Goal: Transaction & Acquisition: Purchase product/service

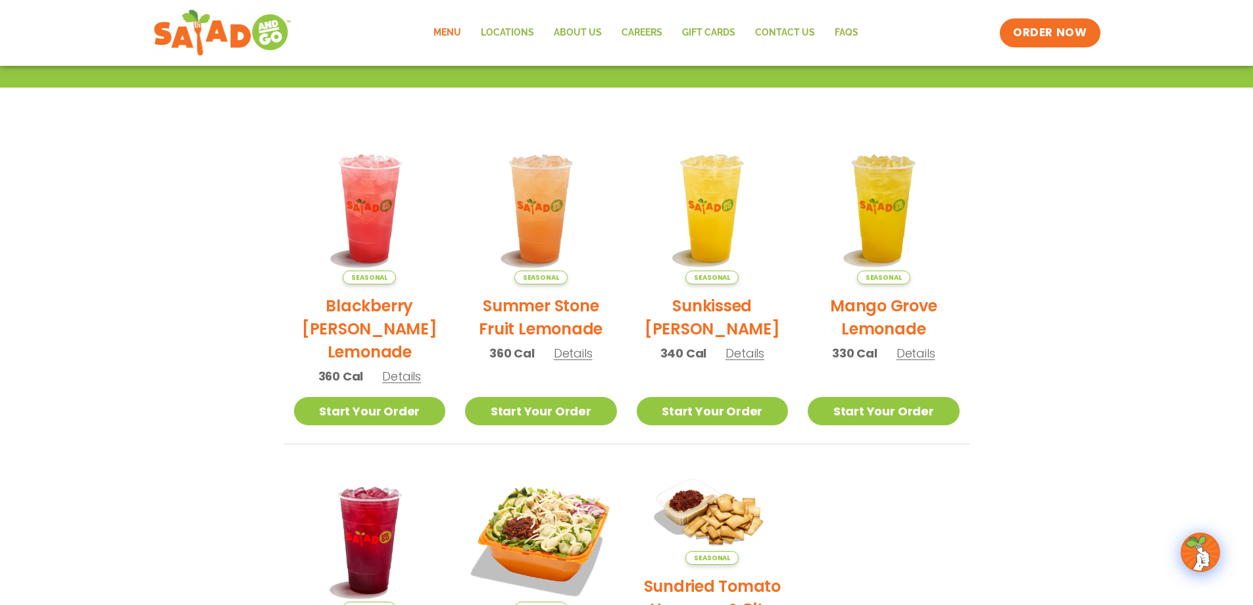
scroll to position [305, 0]
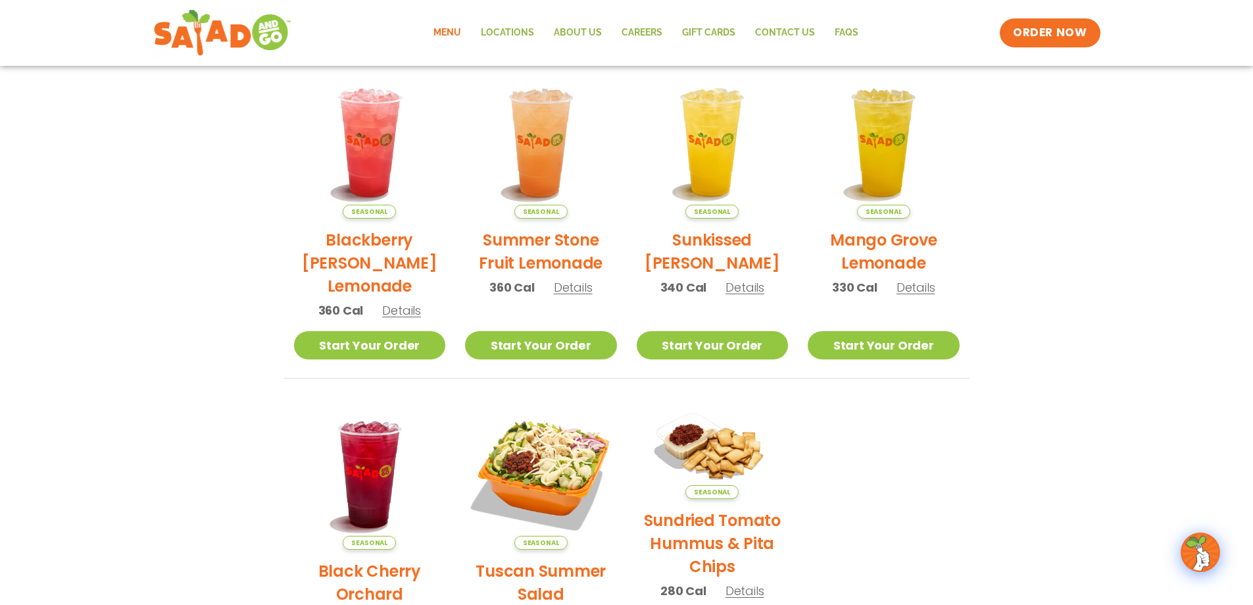
click at [448, 32] on link "Menu" at bounding box center [447, 33] width 47 height 30
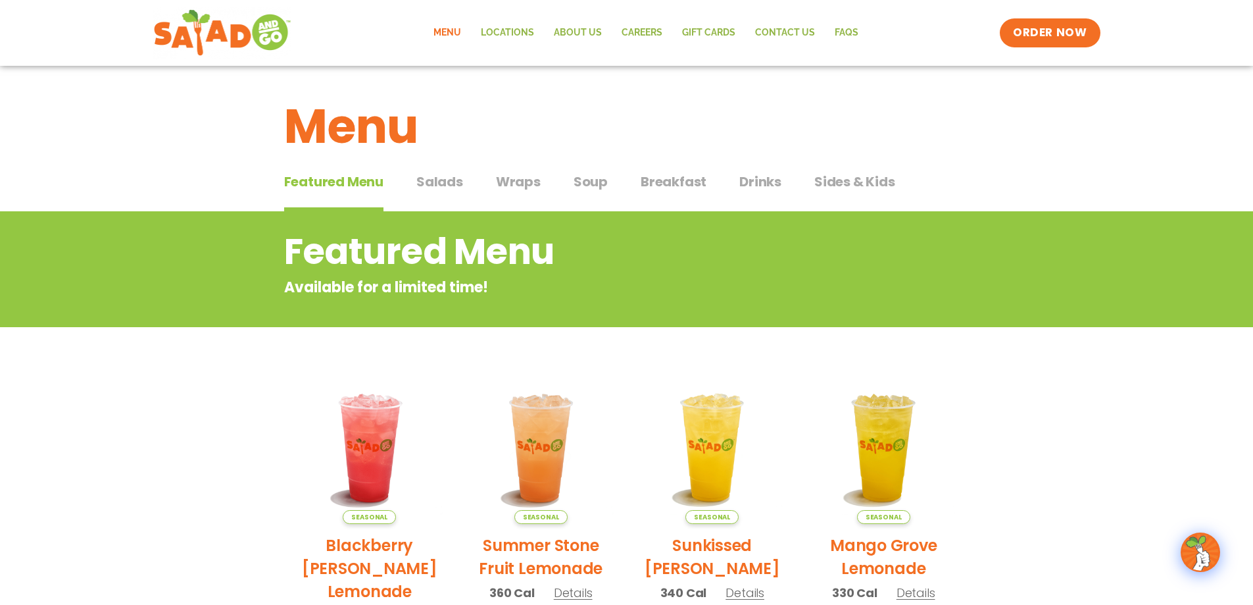
click at [445, 178] on span "Salads" at bounding box center [439, 182] width 47 height 20
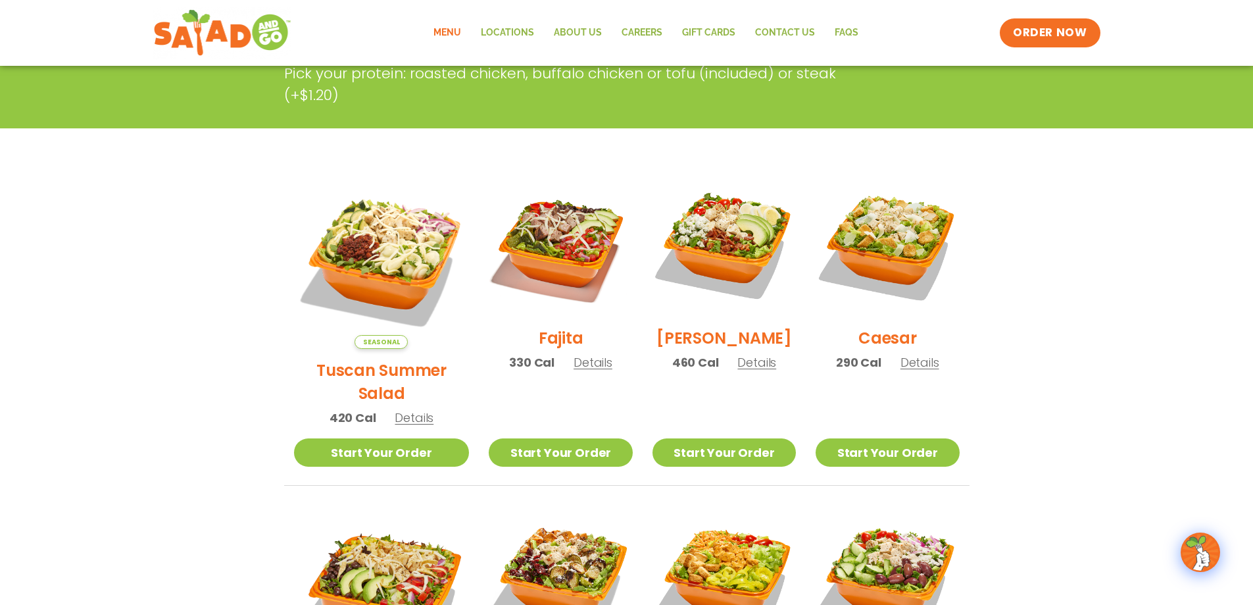
scroll to position [263, 0]
click at [518, 439] on link "Start Your Order" at bounding box center [560, 453] width 143 height 28
